Goal: Information Seeking & Learning: Learn about a topic

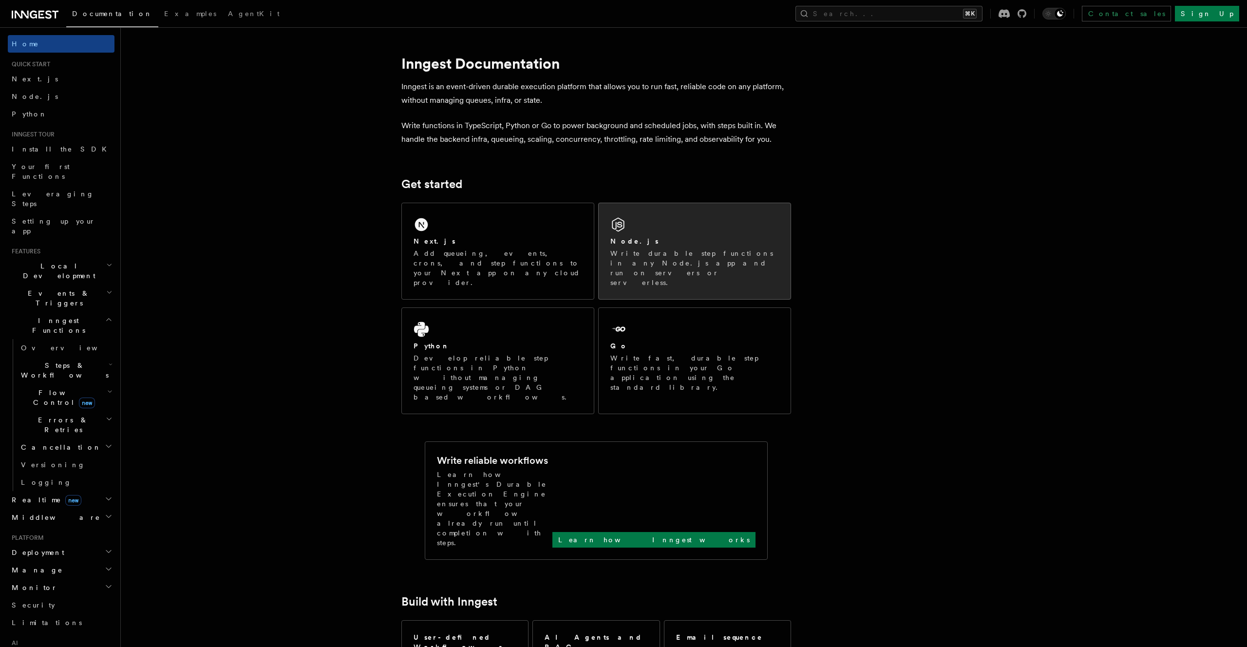
click at [724, 278] on div "Node.js Write durable step functions in any Node.js app and run on servers or s…" at bounding box center [695, 251] width 192 height 96
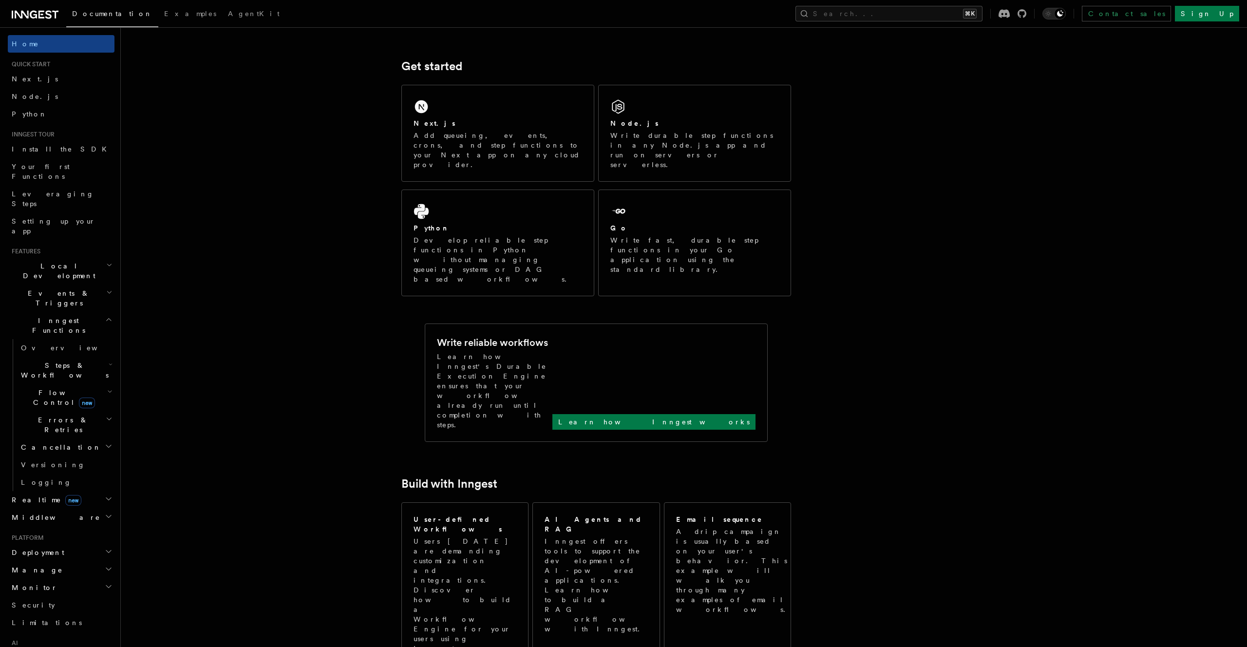
scroll to position [118, 0]
click at [275, 404] on article "Inngest Documentation Inngest is an event-driven durable execution platform tha…" at bounding box center [658, 651] width 1044 height 1453
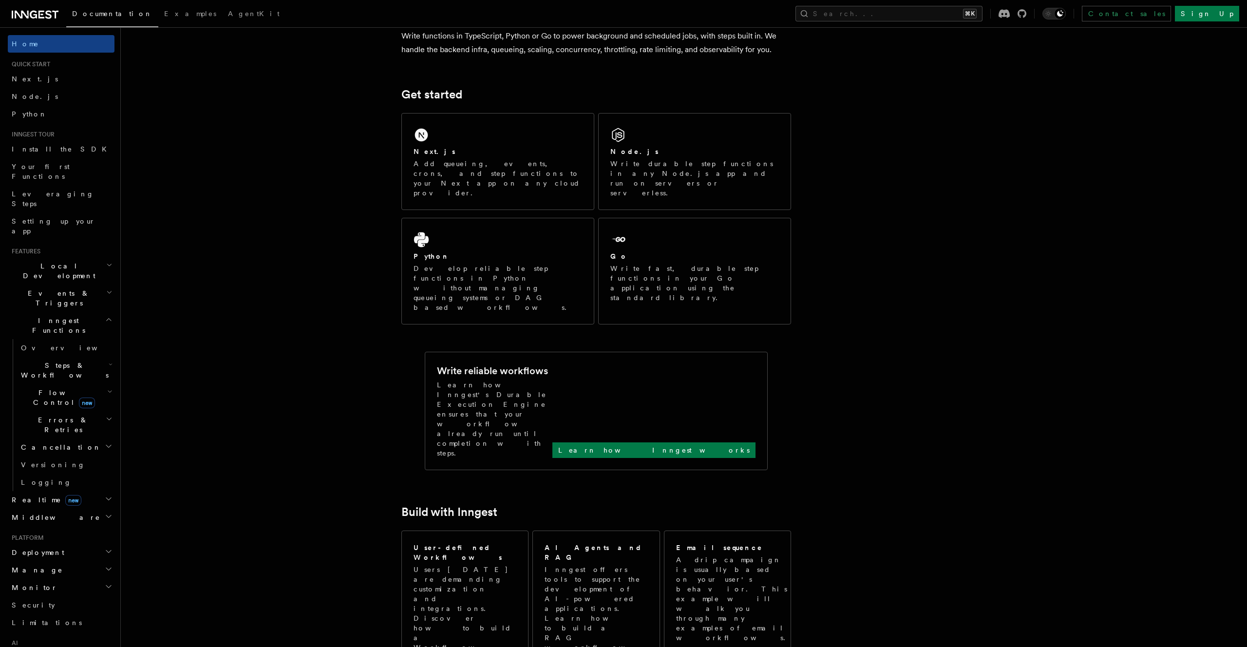
scroll to position [0, 0]
